Goal: Navigation & Orientation: Understand site structure

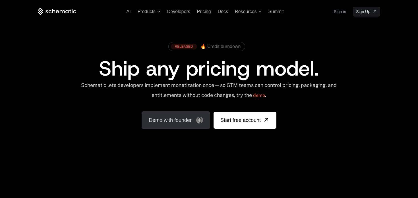
click at [151, 123] on link "Demo with founder" at bounding box center [176, 120] width 68 height 18
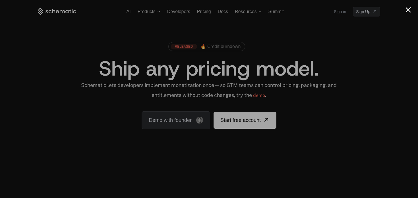
click at [408, 11] on button "Close modal" at bounding box center [407, 9] width 5 height 5
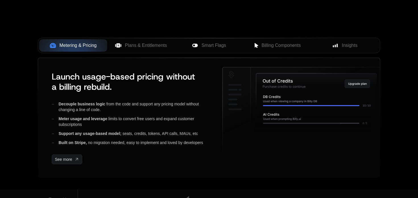
scroll to position [237, 0]
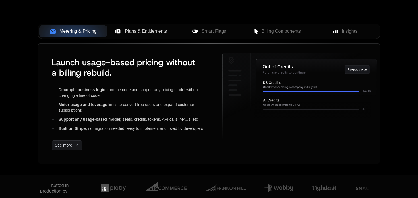
click at [141, 31] on span "Plans & Entitlements" at bounding box center [146, 31] width 42 height 7
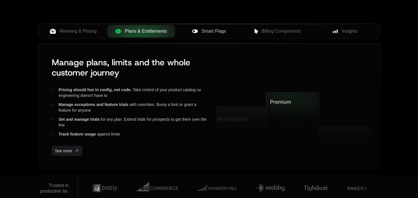
click at [205, 31] on span "Smart Flags" at bounding box center [214, 31] width 24 height 7
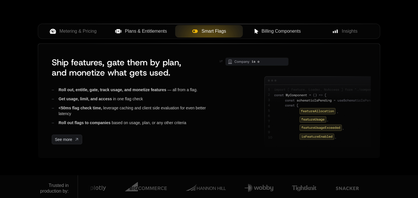
click at [268, 34] on span "Billing Components" at bounding box center [280, 31] width 39 height 7
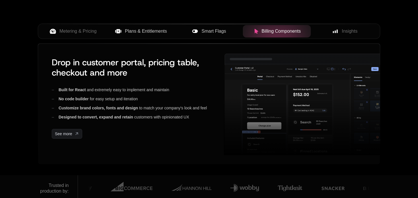
click at [345, 38] on div "Metering & Pricing Plans & Entitlements Smart Flags Billing Components Insights" at bounding box center [209, 31] width 342 height 15
click at [347, 33] on span "Insights" at bounding box center [350, 31] width 16 height 7
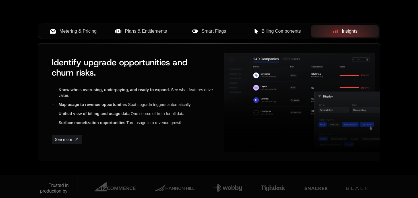
click at [55, 29] on icon at bounding box center [53, 31] width 6 height 6
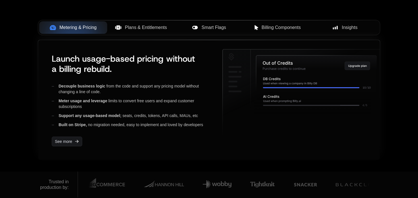
scroll to position [0, 0]
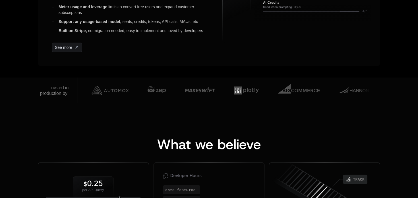
scroll to position [339, 0]
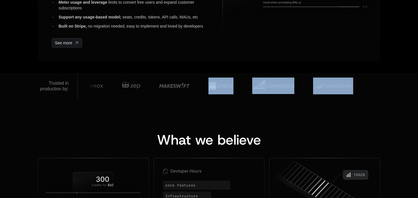
drag, startPoint x: 313, startPoint y: 86, endPoint x: 215, endPoint y: 85, distance: 98.9
click at [215, 85] on div at bounding box center [409, 85] width 1075 height 21
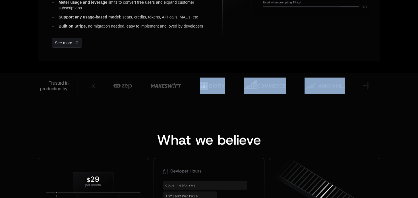
click at [339, 93] on img at bounding box center [324, 86] width 40 height 17
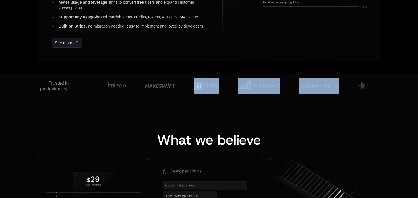
click at [320, 89] on img at bounding box center [319, 86] width 40 height 17
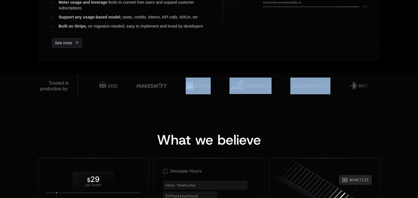
click at [317, 87] on img at bounding box center [310, 86] width 40 height 17
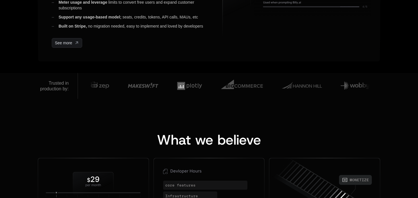
click at [379, 73] on div at bounding box center [368, 86] width 23 height 26
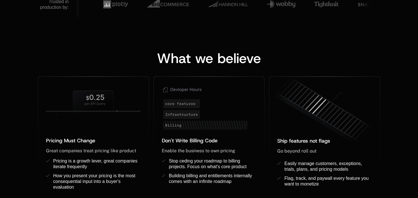
scroll to position [0, 0]
